Goal: Task Accomplishment & Management: Use online tool/utility

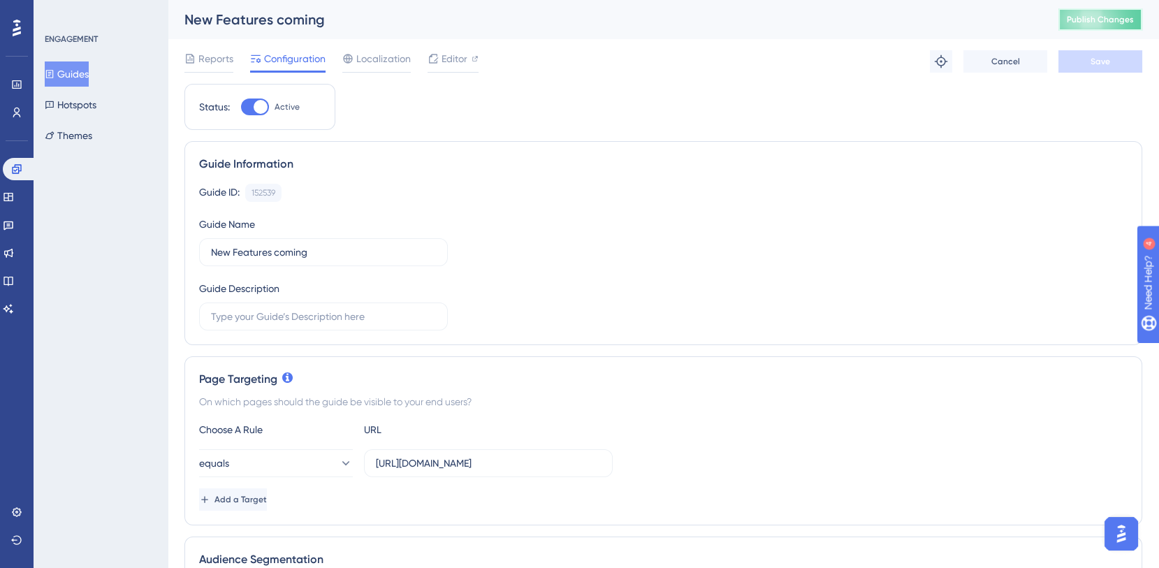
click at [1074, 29] on button "Publish Changes" at bounding box center [1100, 19] width 84 height 22
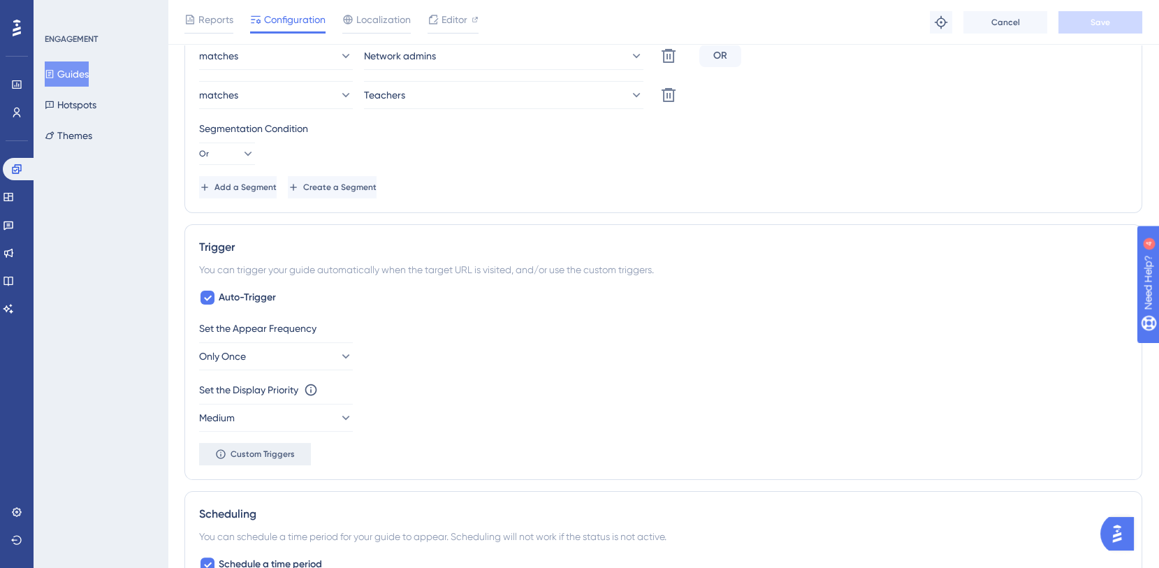
scroll to position [735, 0]
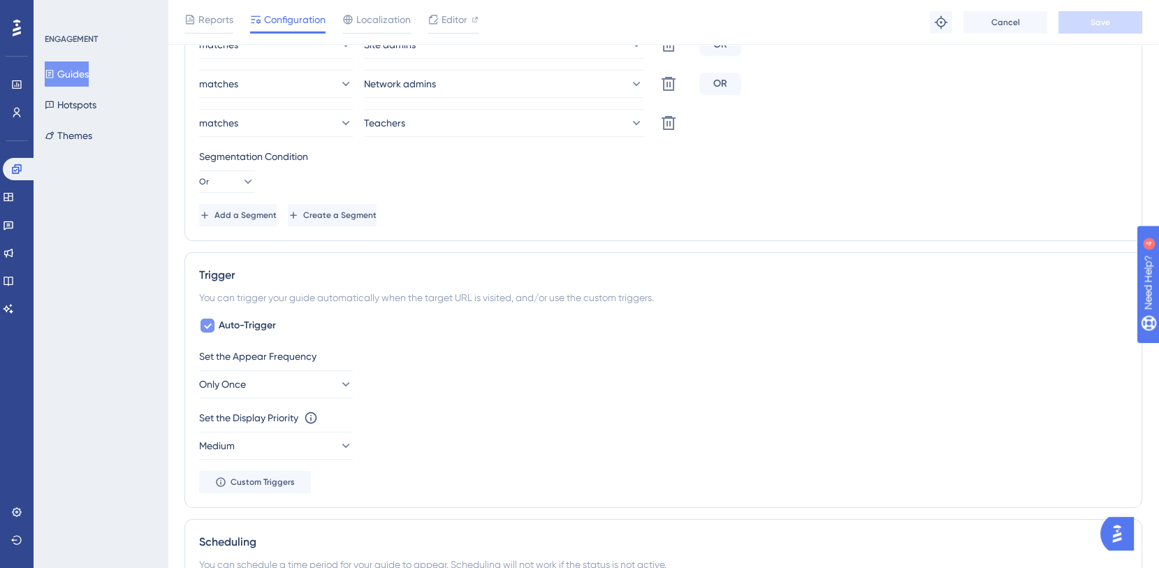
click at [205, 323] on icon at bounding box center [208, 326] width 8 height 6
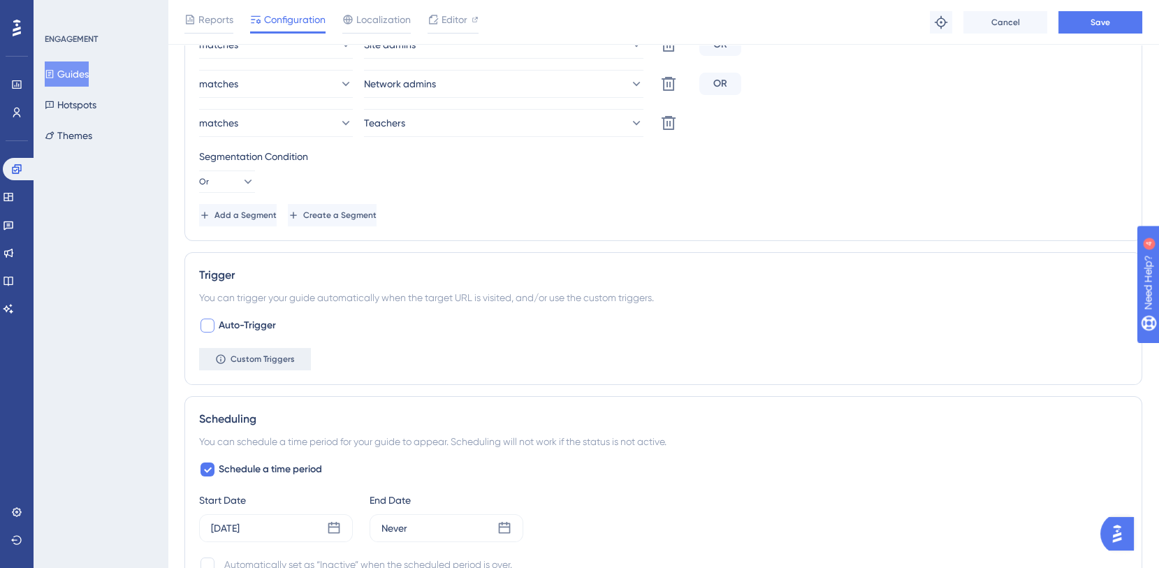
click at [244, 353] on span "Custom Triggers" at bounding box center [262, 358] width 64 height 11
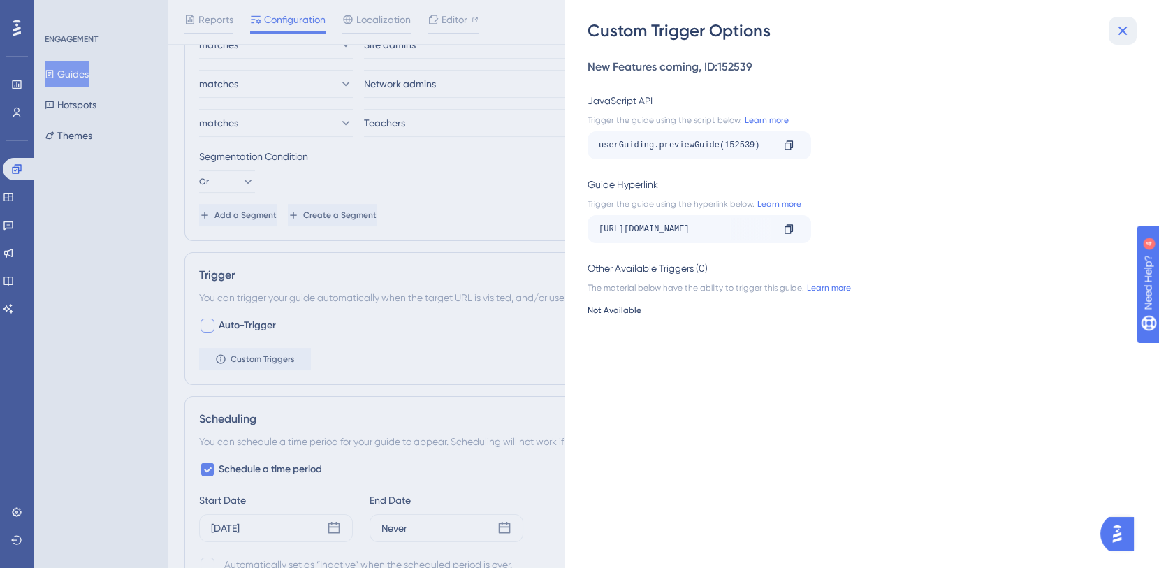
click at [1118, 29] on icon at bounding box center [1122, 30] width 17 height 17
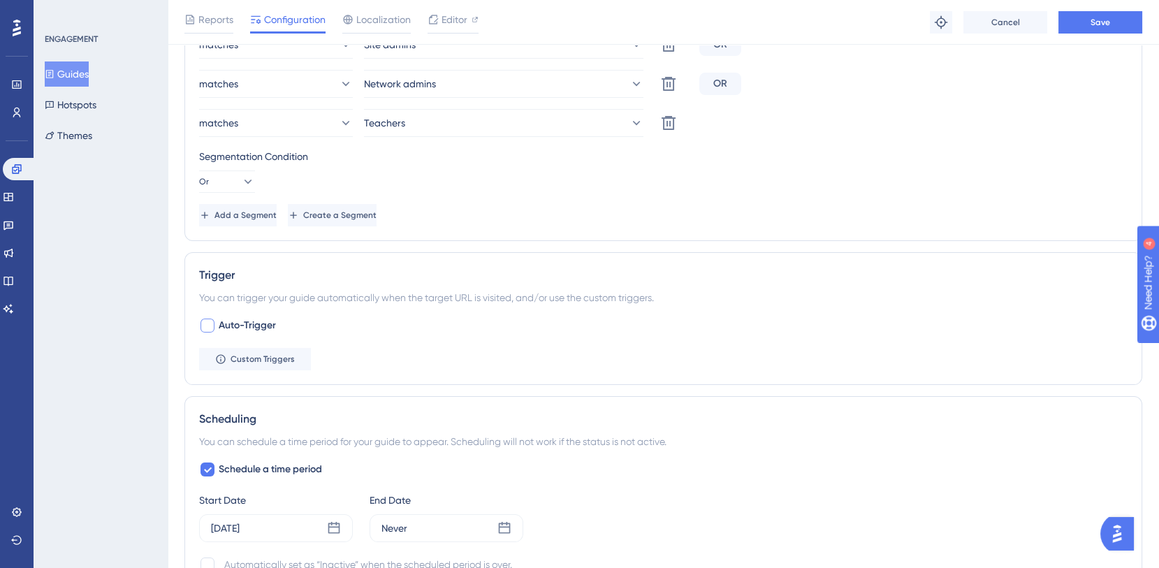
click at [205, 321] on div at bounding box center [207, 325] width 14 height 14
checkbox input "true"
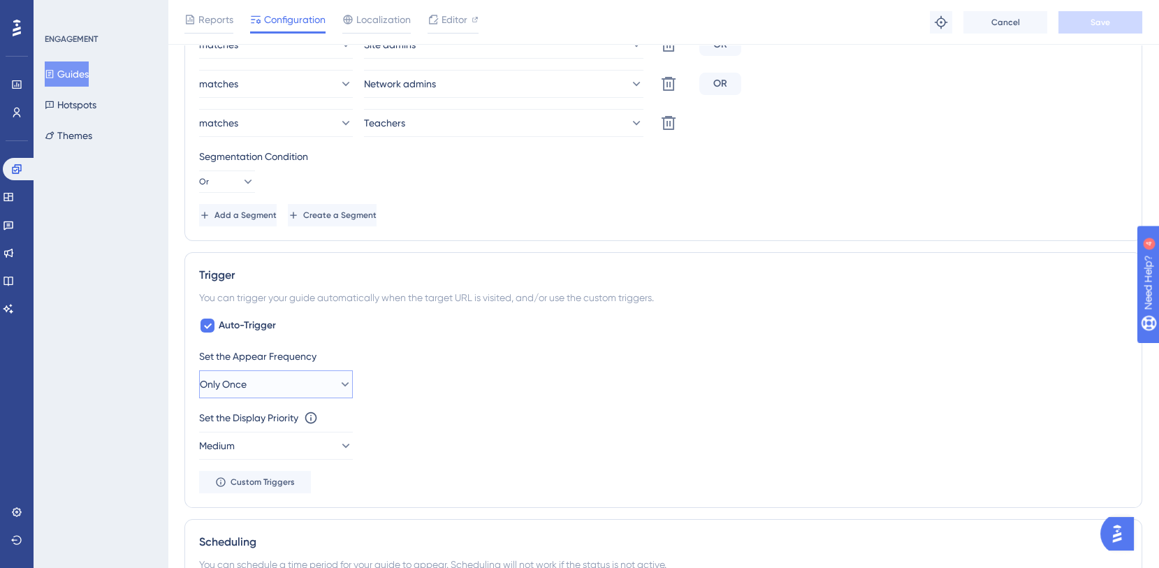
click at [247, 384] on span "Only Once" at bounding box center [223, 384] width 47 height 17
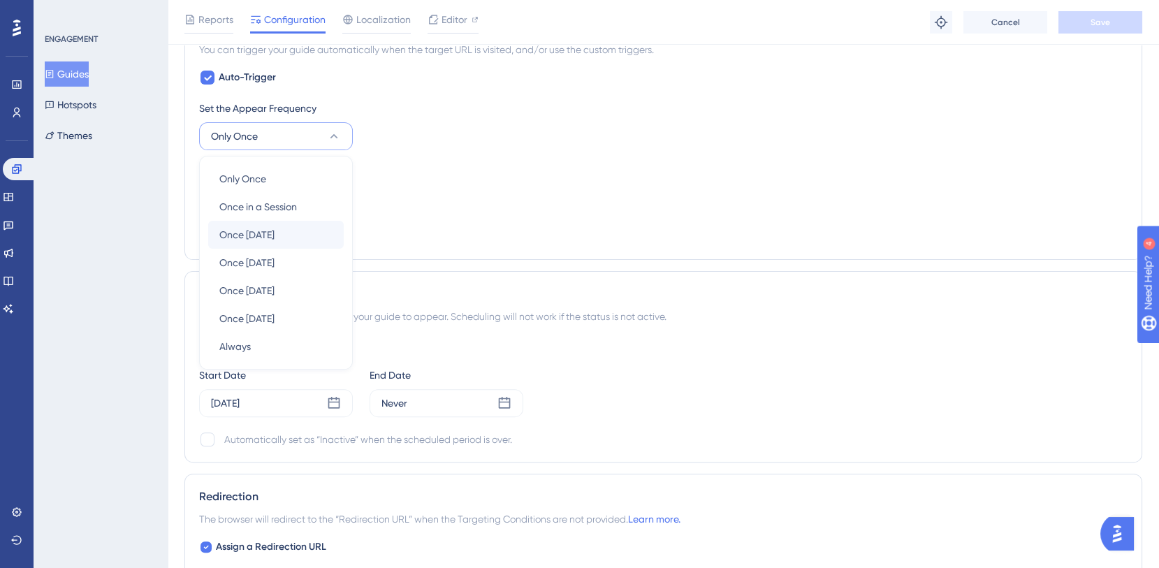
scroll to position [983, 0]
click at [274, 256] on span "Once [DATE]" at bounding box center [246, 263] width 55 height 17
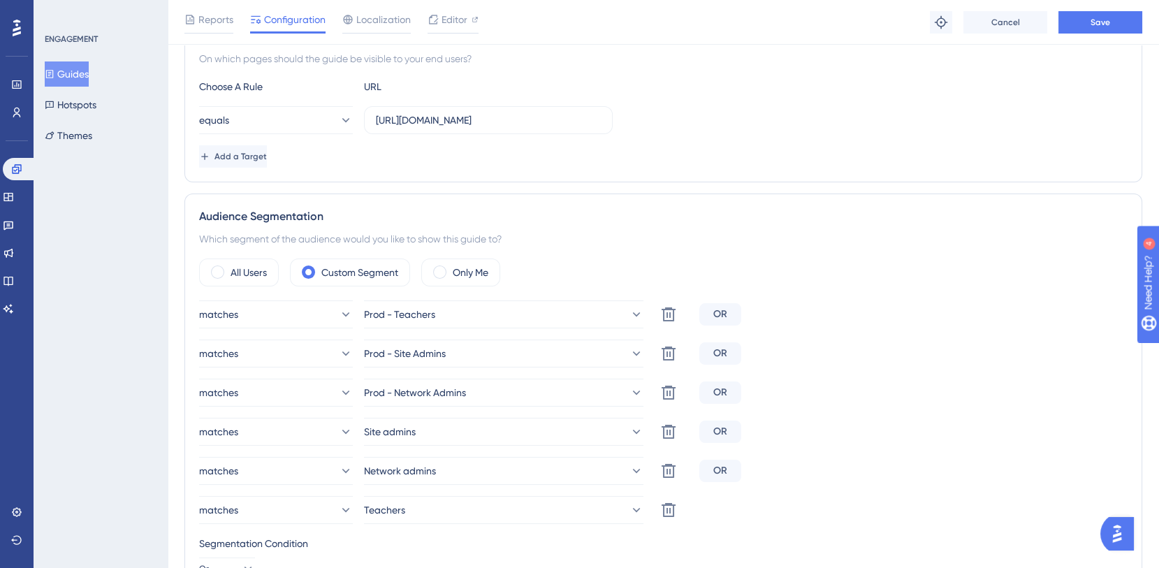
scroll to position [0, 0]
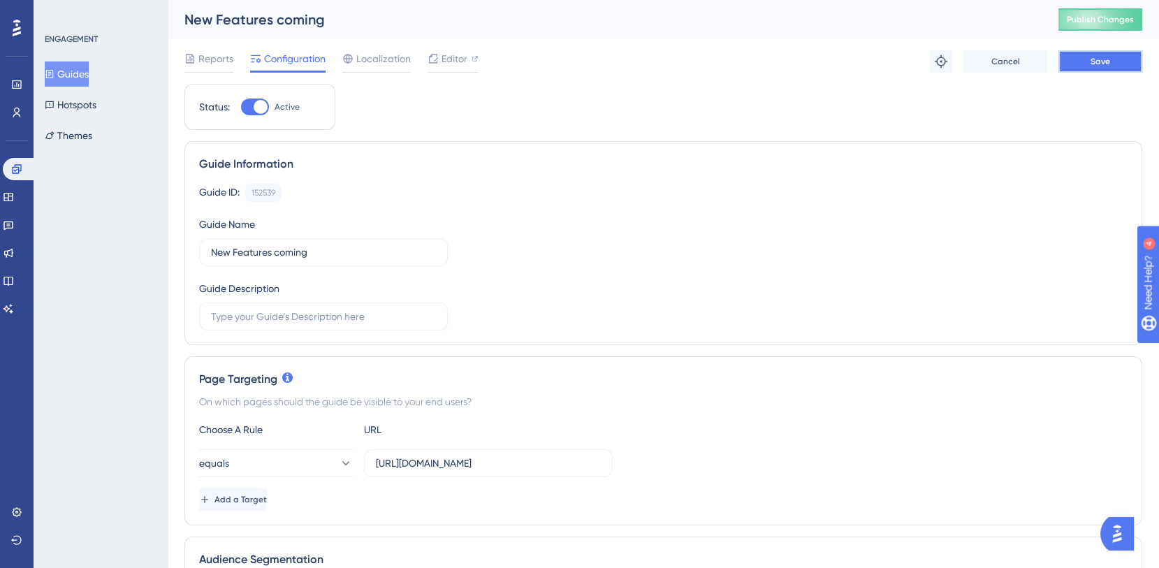
click at [1085, 64] on button "Save" at bounding box center [1100, 61] width 84 height 22
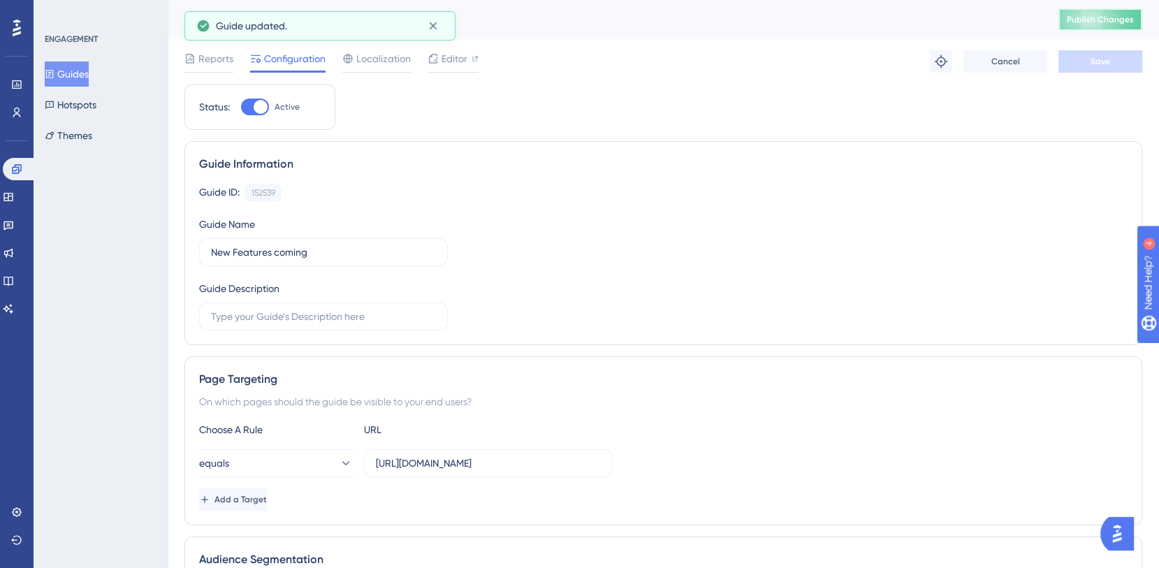
click at [1085, 20] on span "Publish Changes" at bounding box center [1099, 19] width 67 height 11
